Goal: Task Accomplishment & Management: Manage account settings

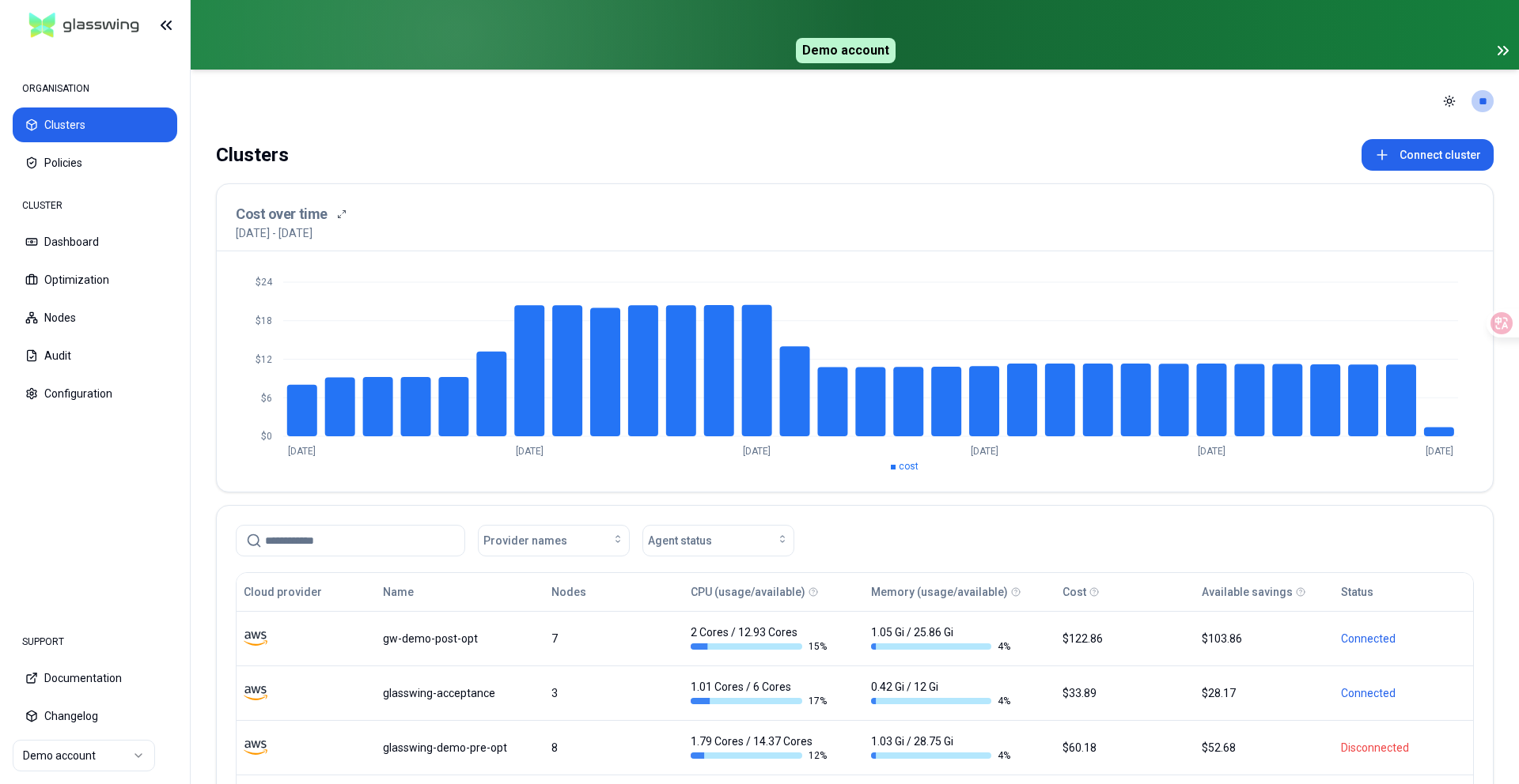
click at [626, 149] on div "Clusters Connect cluster" at bounding box center [854, 155] width 1277 height 32
click at [1487, 103] on html "ORGANISATION Clusters Policies CLUSTER Dashboard Optimization Nodes Audit Confi…" at bounding box center [760, 392] width 1519 height 784
click at [1456, 207] on div "Logout" at bounding box center [1404, 205] width 169 height 25
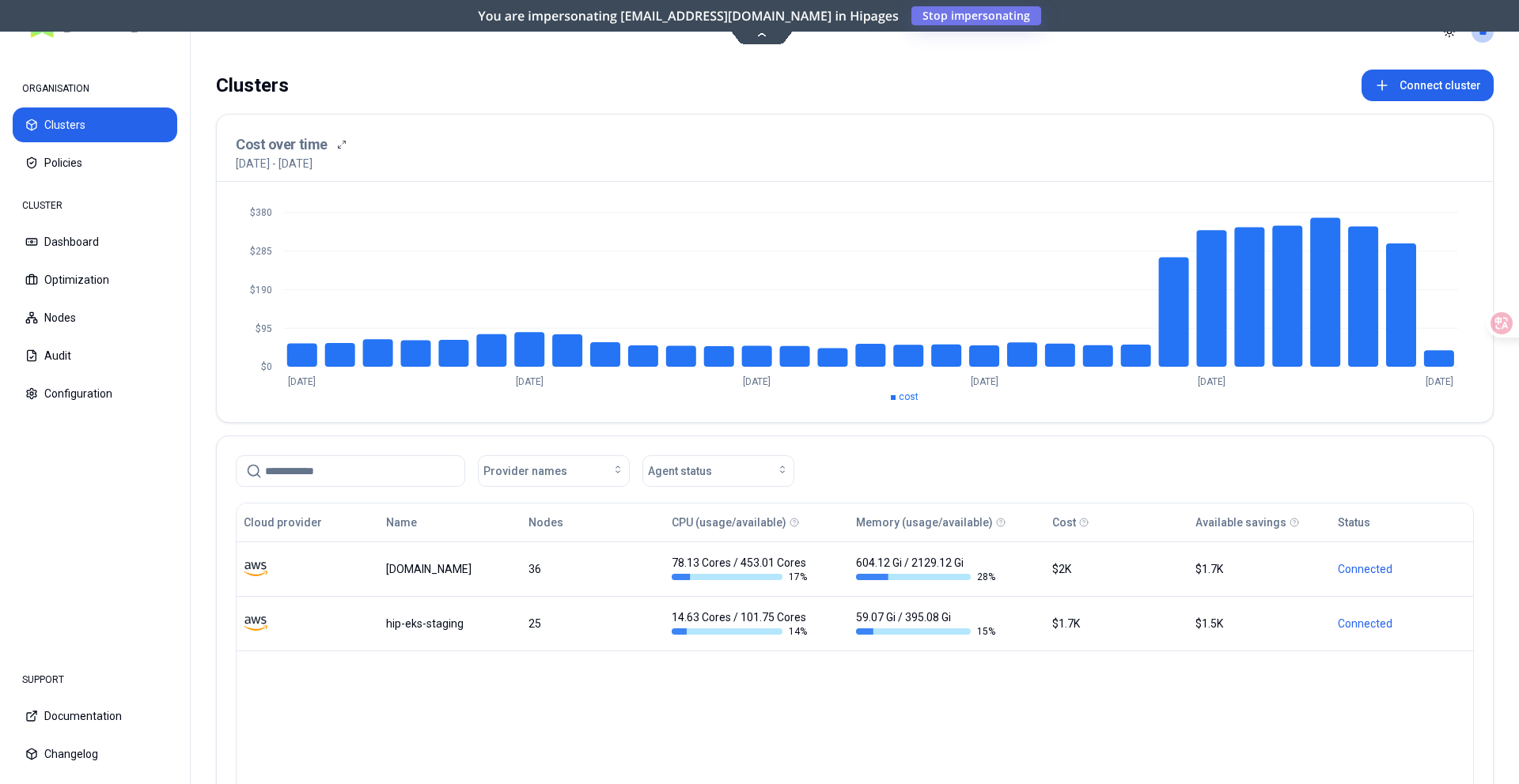
click at [972, 27] on div "You are impersonating [EMAIL_ADDRESS][DOMAIN_NAME] in Hipages Stop impersonating" at bounding box center [760, 16] width 1519 height 32
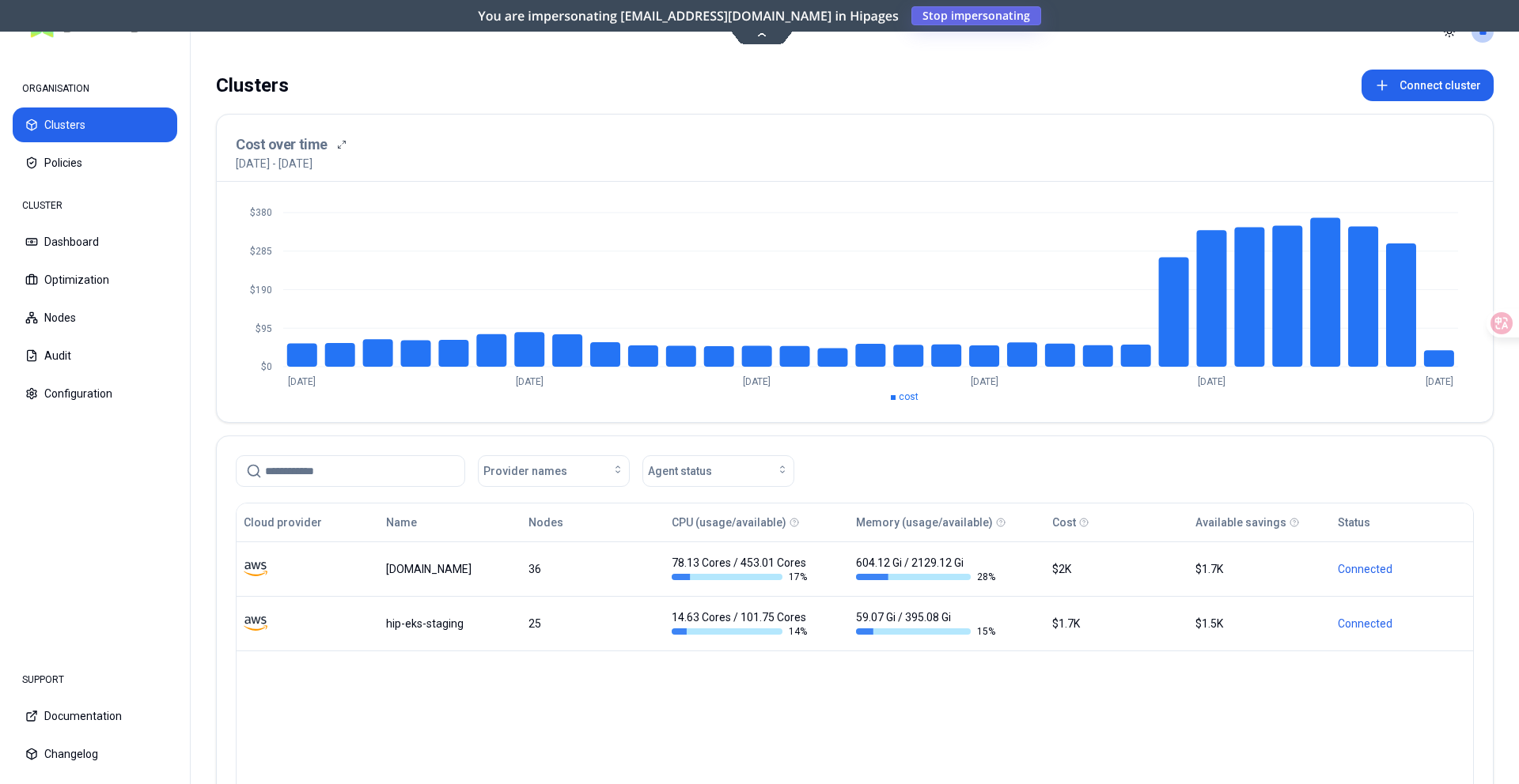
click at [0, 0] on span "Stop impersonating" at bounding box center [0, 0] width 0 height 0
